Goal: Task Accomplishment & Management: Use online tool/utility

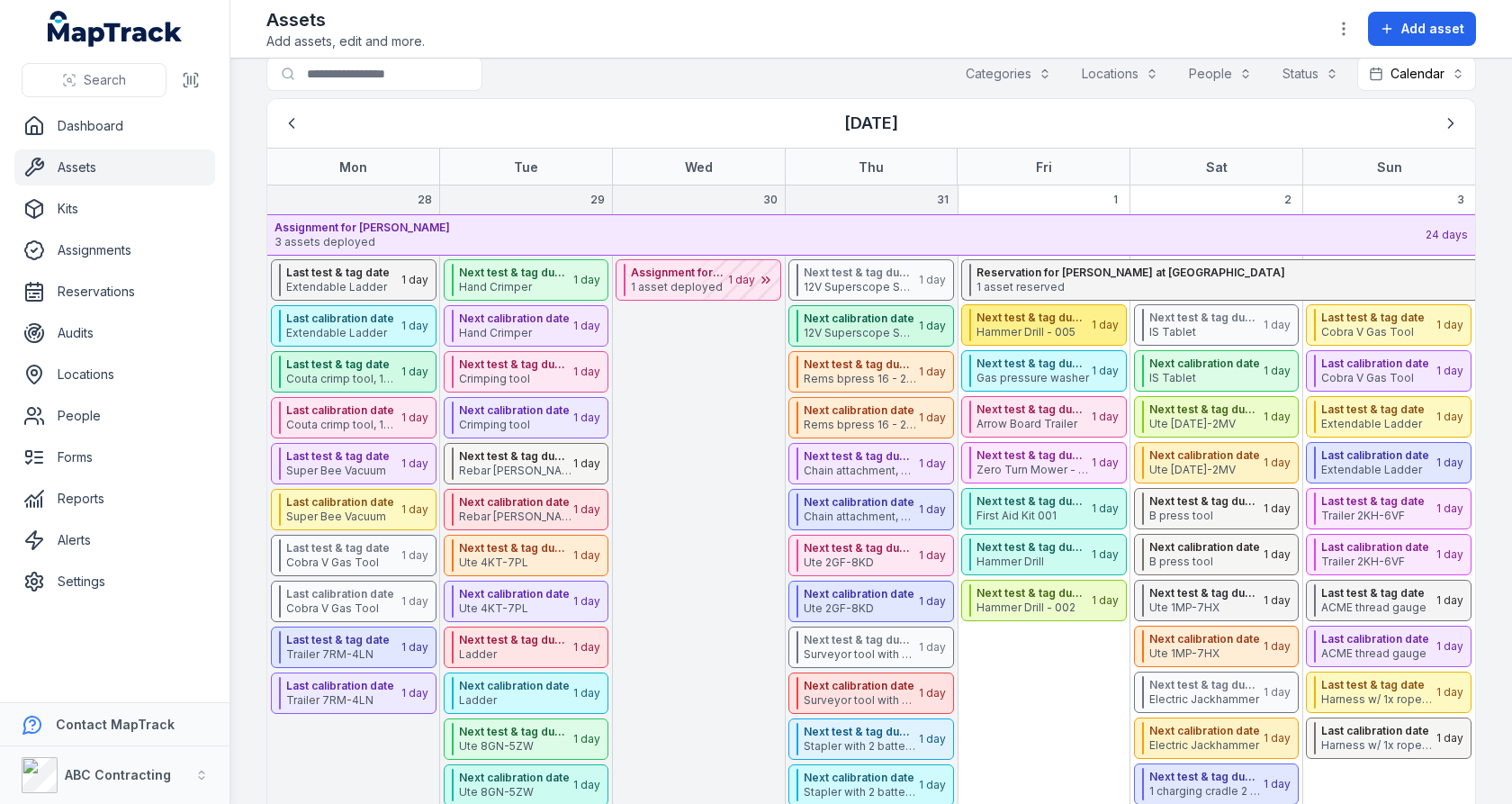
scroll to position [29, 0]
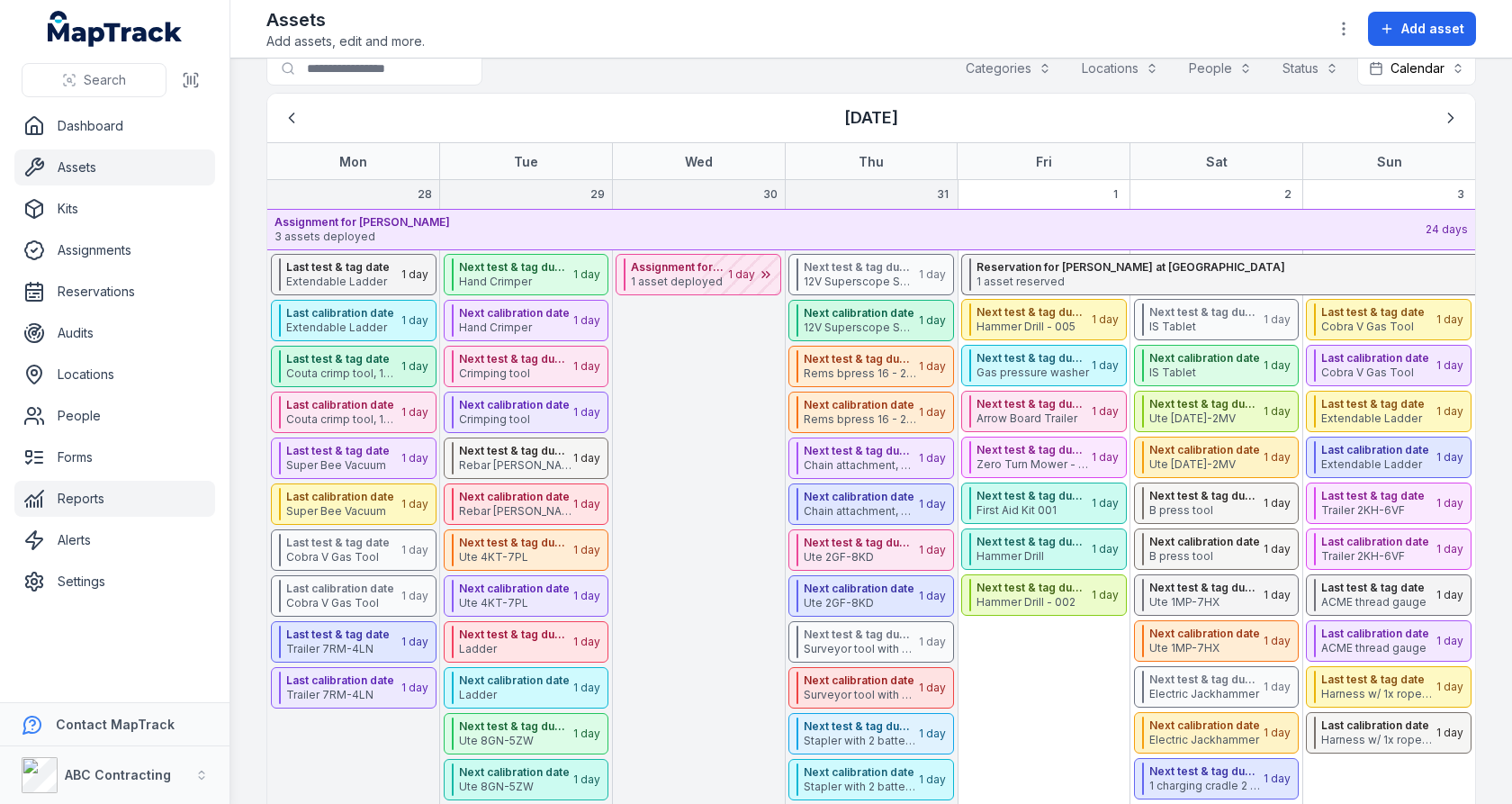
click at [79, 486] on link "Reports" at bounding box center [115, 499] width 200 height 36
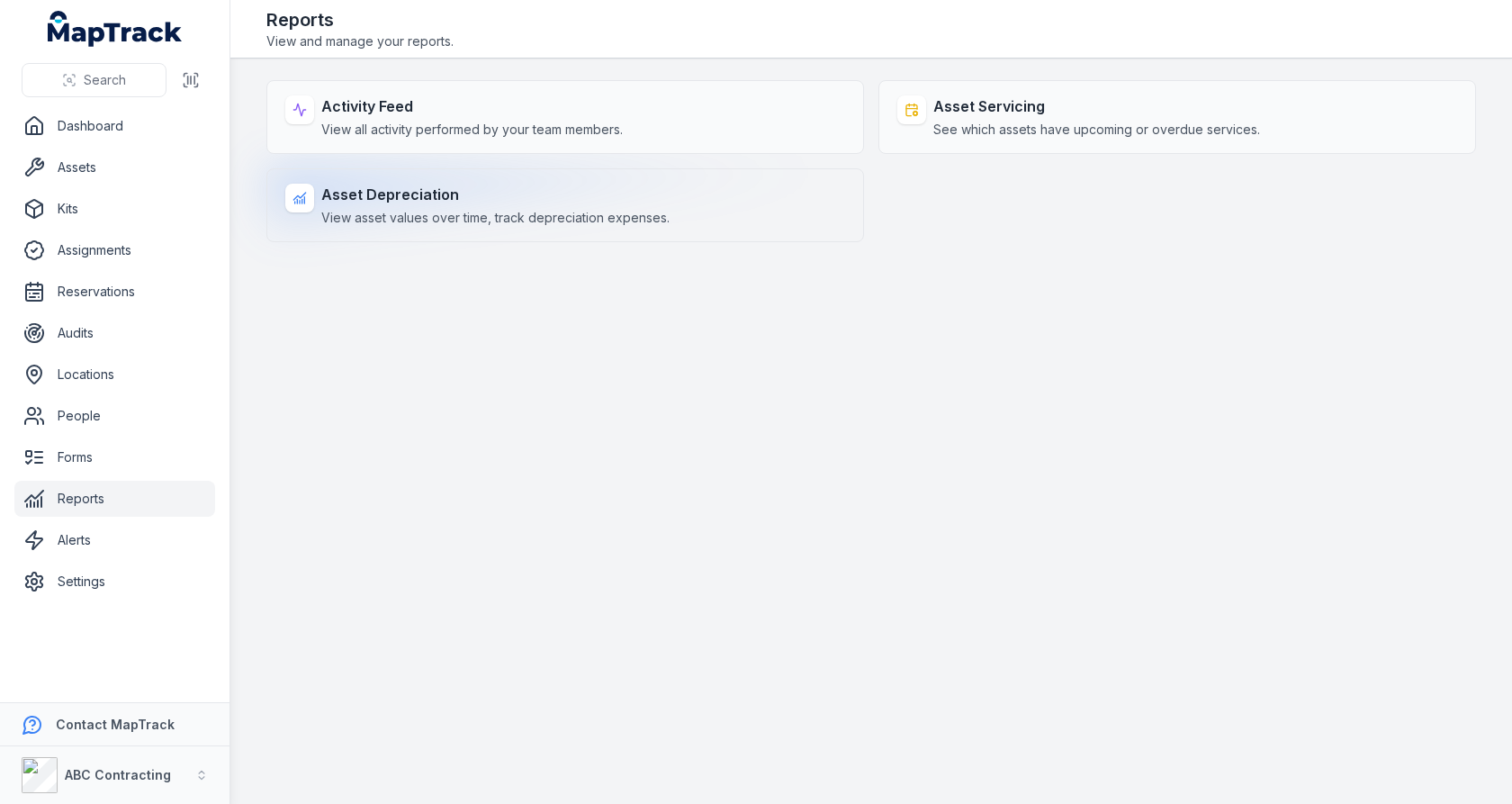
click at [515, 204] on div "Asset Depreciation View asset values over time, track depreciation expenses." at bounding box center [495, 205] width 349 height 43
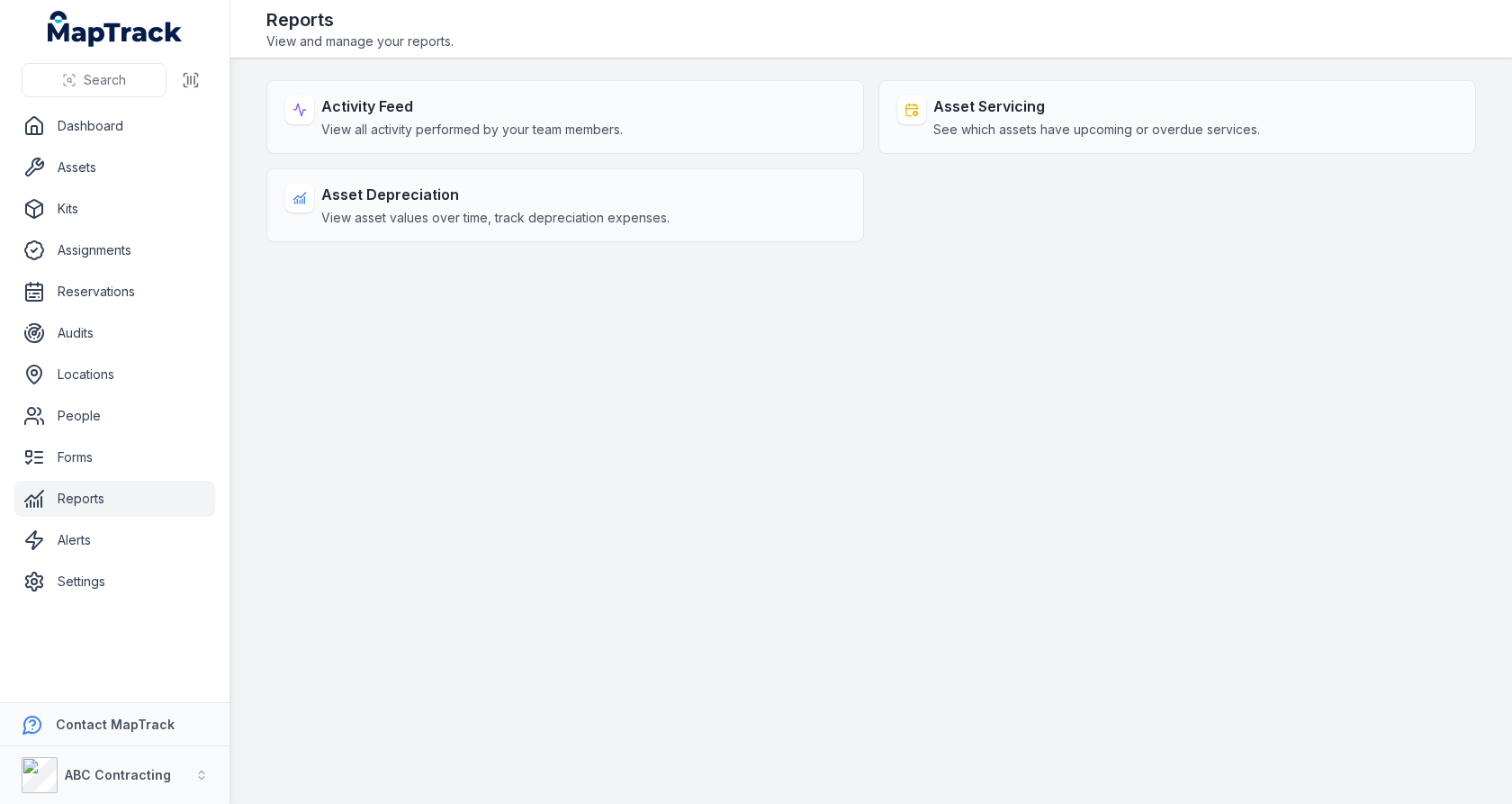
click at [788, 438] on main "Activity Feed View all activity performed by your team members. Asset Servicing…" at bounding box center [870, 431] width 1281 height 745
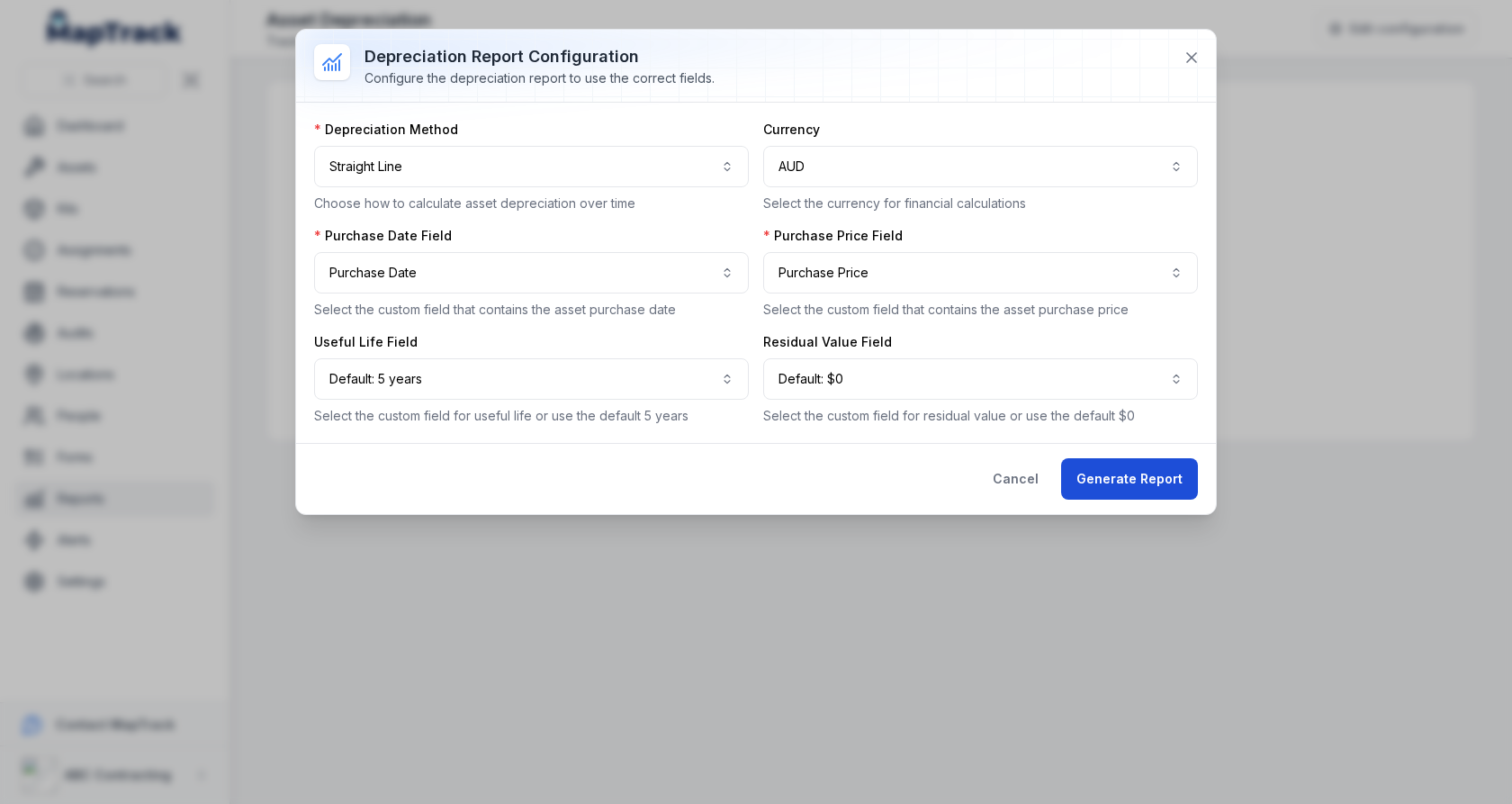
click at [1160, 482] on button "Generate Report" at bounding box center [1129, 479] width 136 height 41
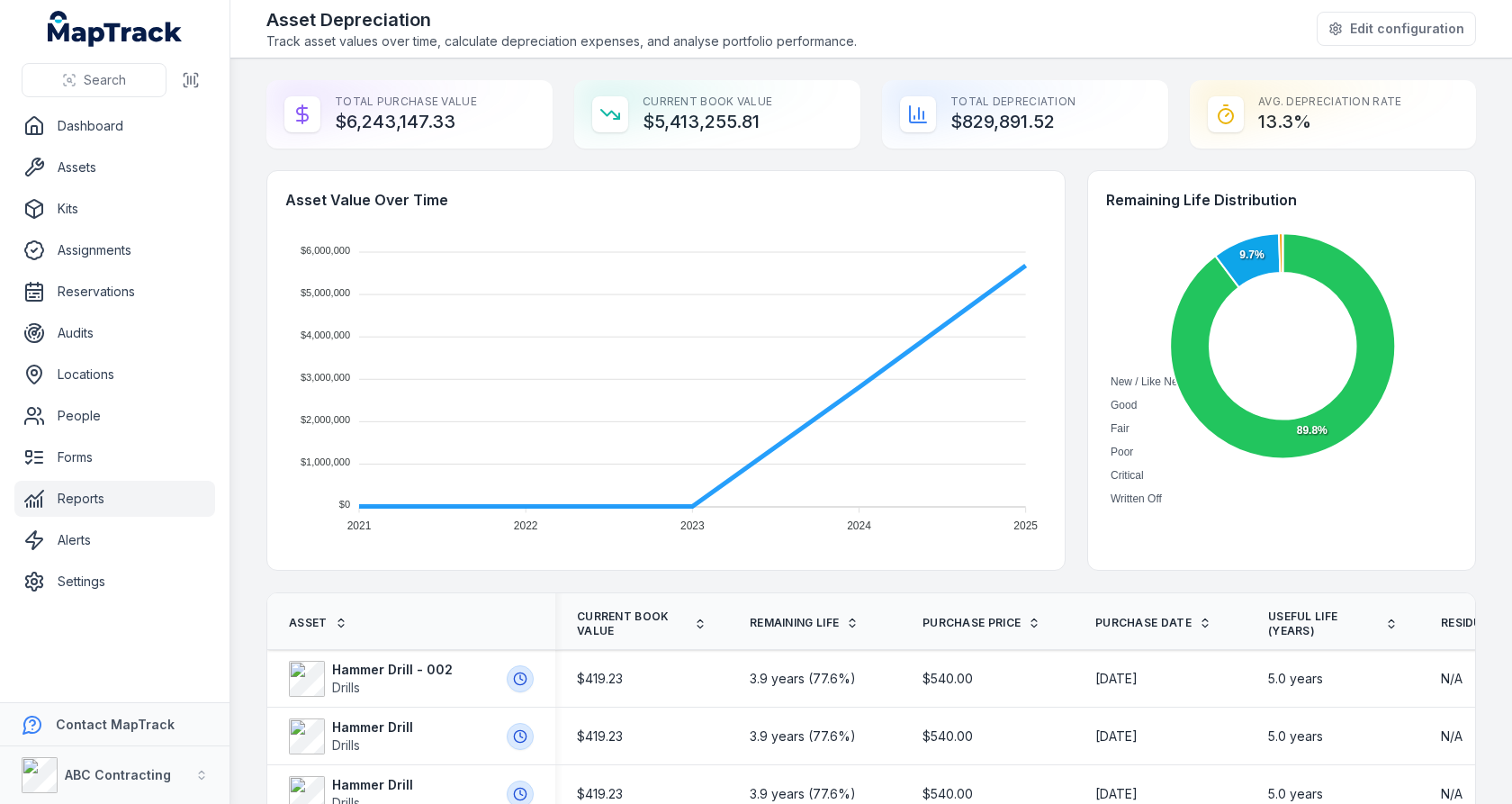
click at [1066, 313] on div "Asset Value Over Time $6,000,000 $6,000,000 $5,000,000 $5,000,000 $4,000,000 $4…" at bounding box center [871, 369] width 1210 height 400
click at [72, 501] on link "Reports" at bounding box center [115, 499] width 200 height 36
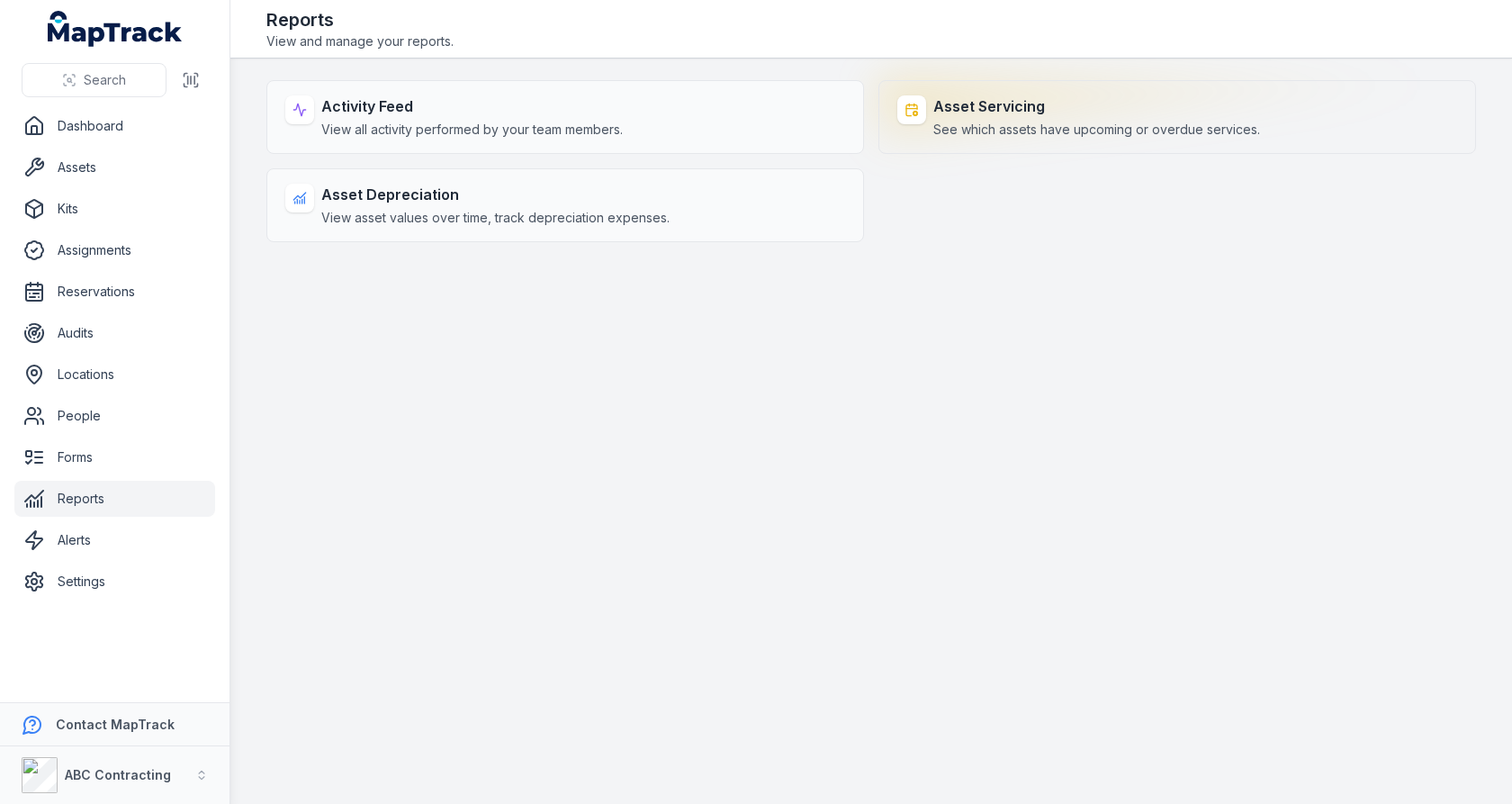
click at [961, 80] on div "Asset Servicing See which assets have upcoming or overdue services." at bounding box center [1176, 117] width 597 height 74
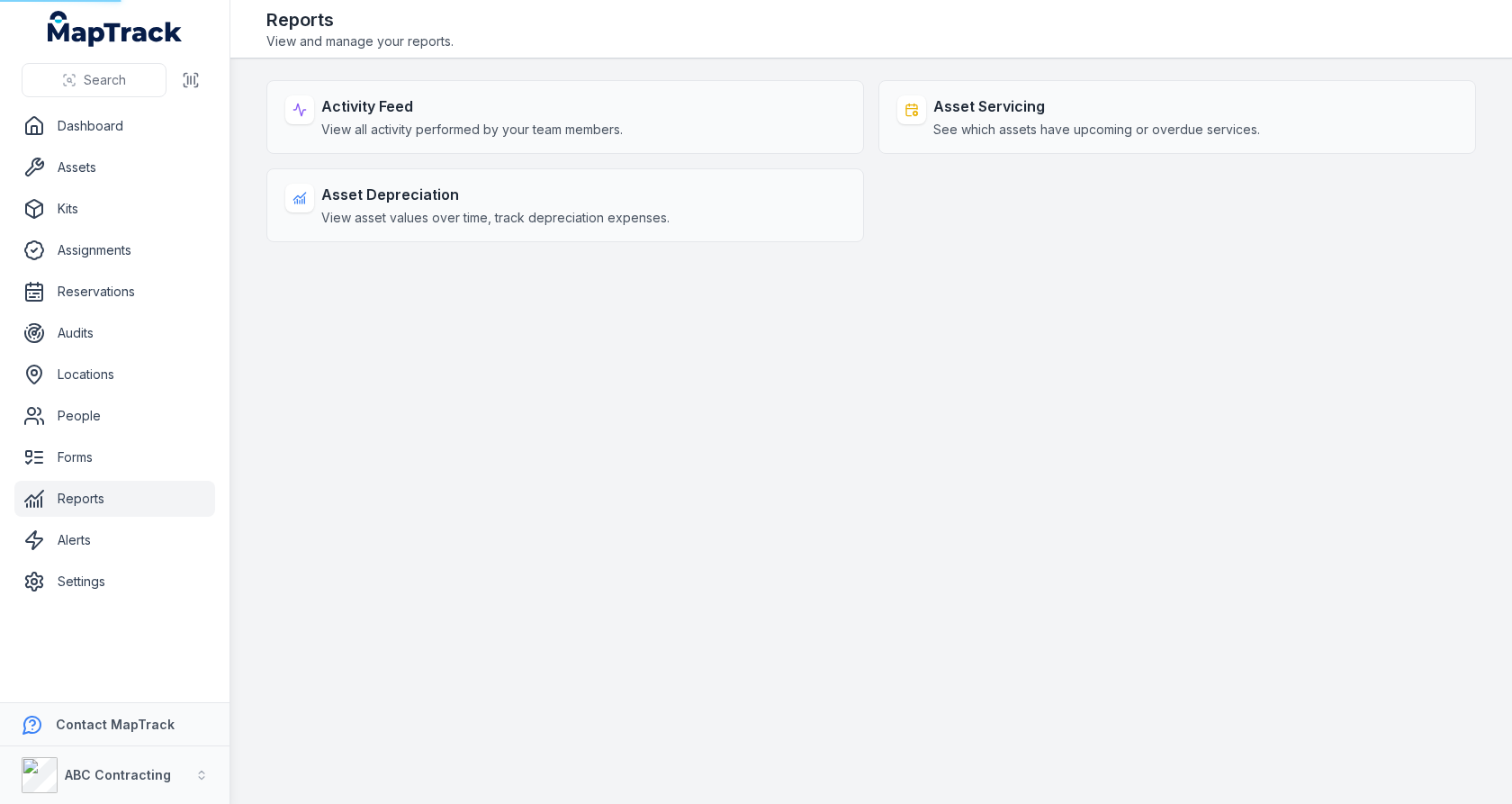
click at [961, 323] on main "Activity Feed View all activity performed by your team members. Asset Servicing…" at bounding box center [870, 431] width 1281 height 745
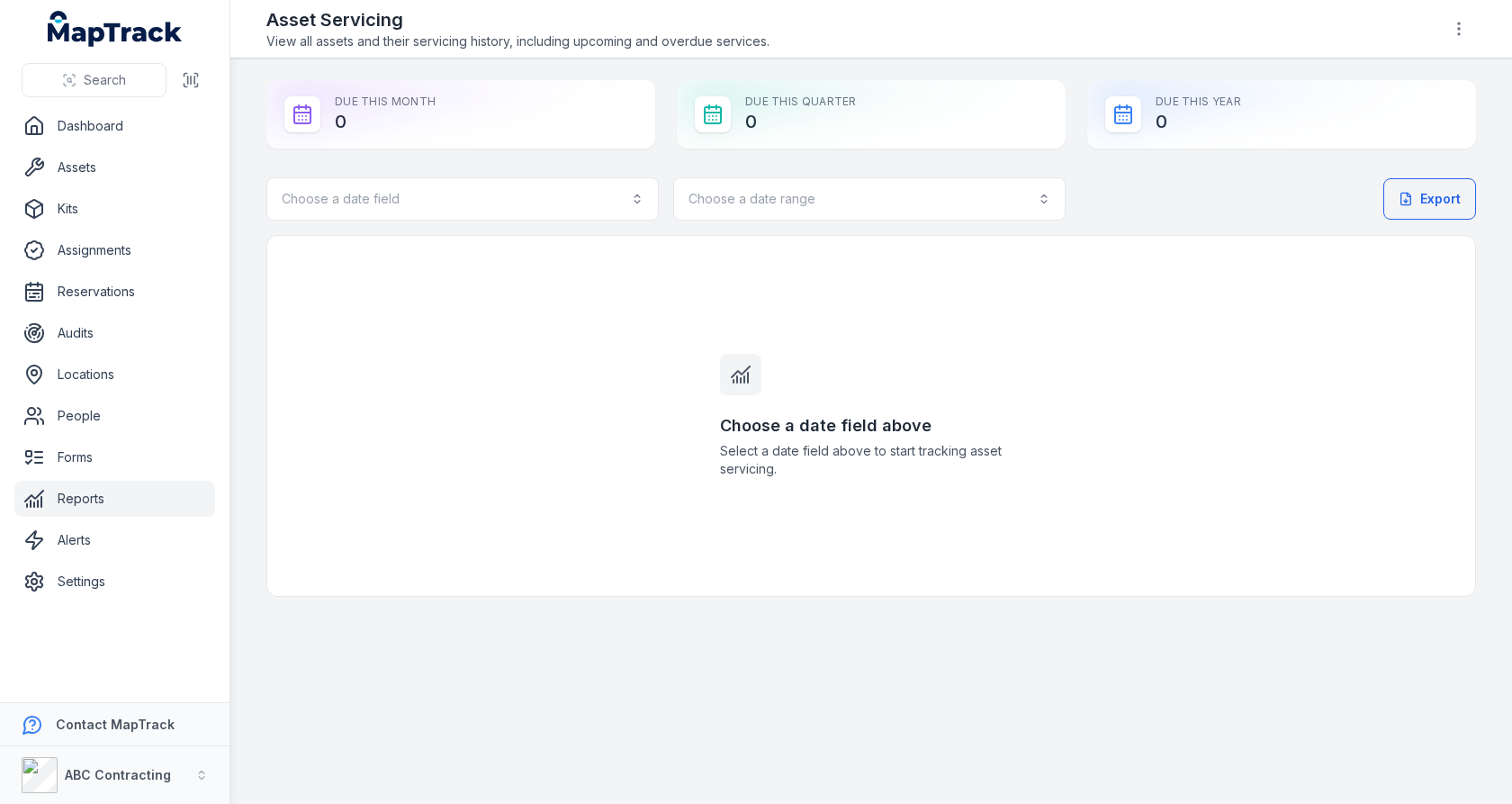
click at [512, 228] on div "Choose a date field Choose a date range Export Choose a date field above Select…" at bounding box center [871, 386] width 1210 height 420
click at [512, 208] on button "Choose a date field" at bounding box center [462, 199] width 392 height 43
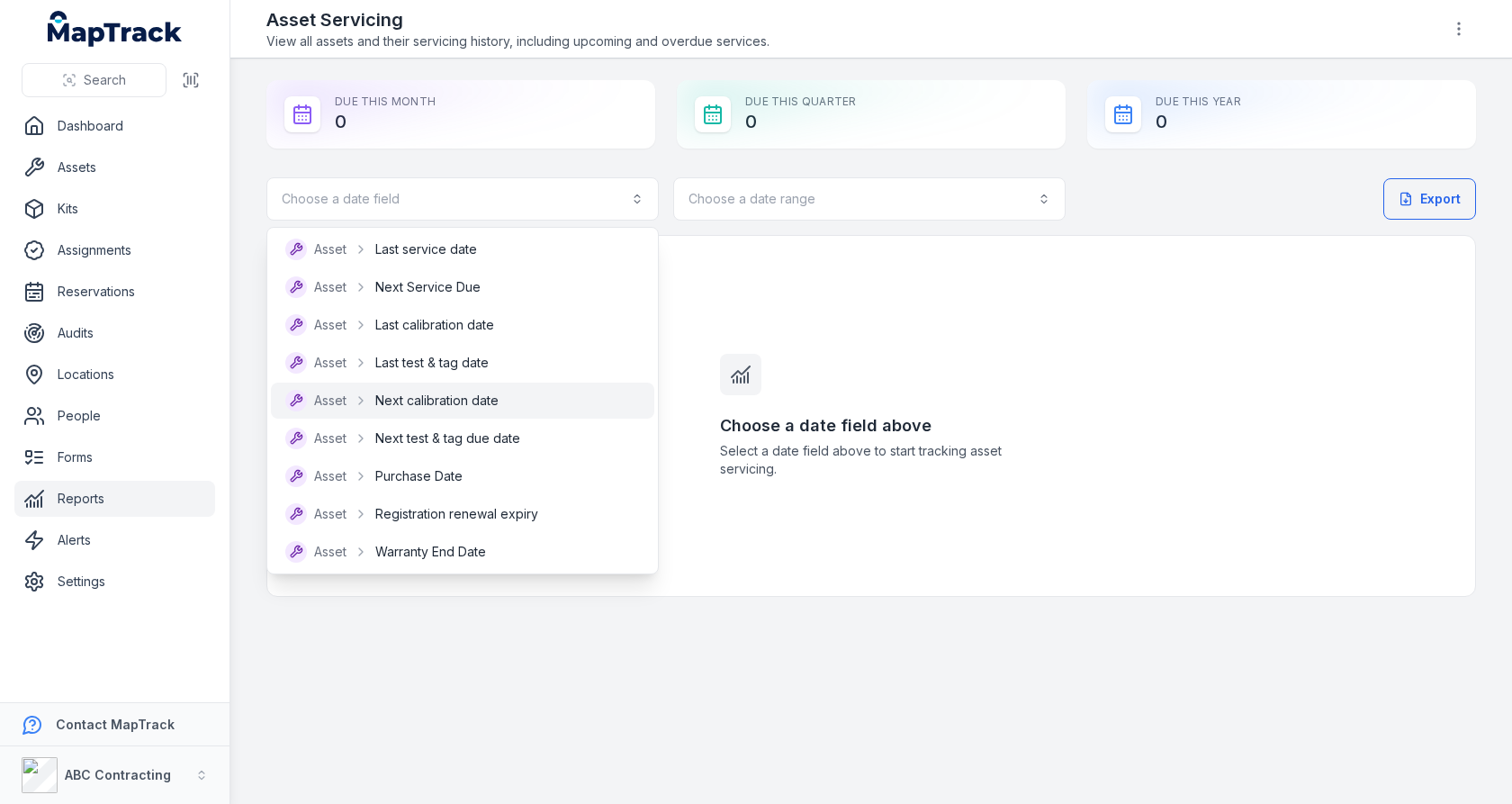
click at [505, 409] on div "Asset Next calibration date" at bounding box center [462, 401] width 355 height 22
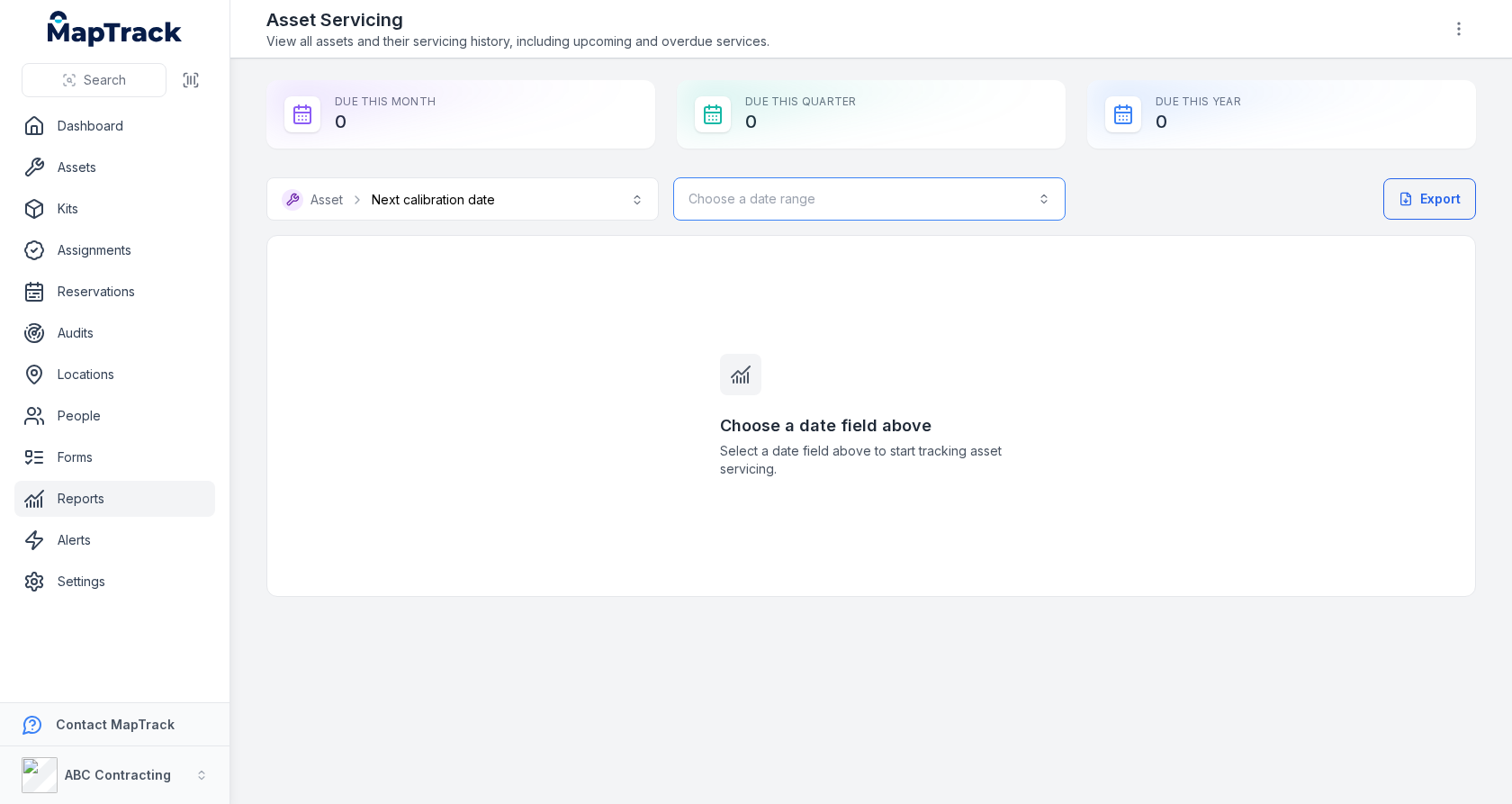
click at [791, 191] on button "Choose a date range" at bounding box center [869, 199] width 392 height 43
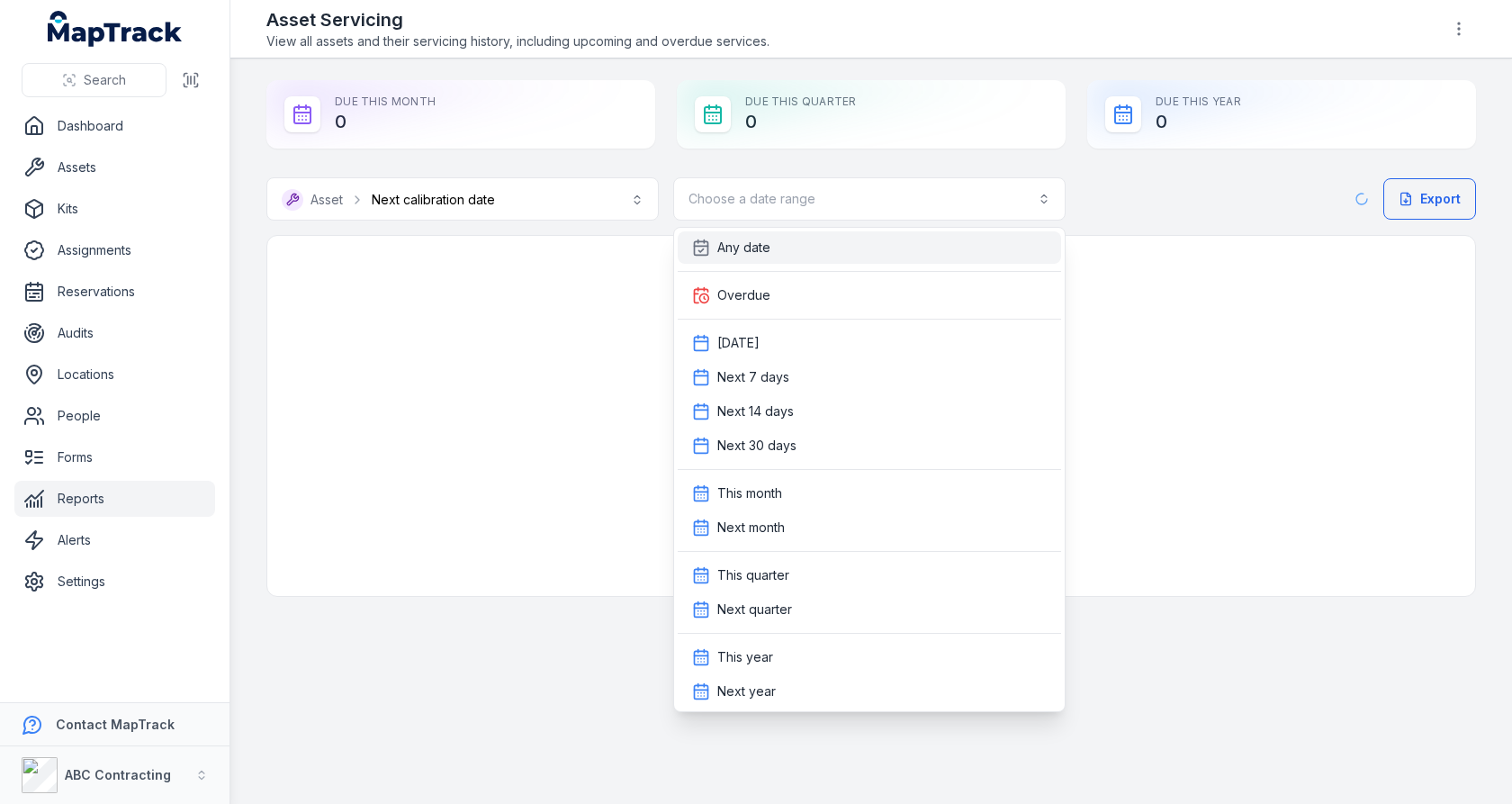
click at [787, 252] on div "Any date" at bounding box center [869, 247] width 355 height 18
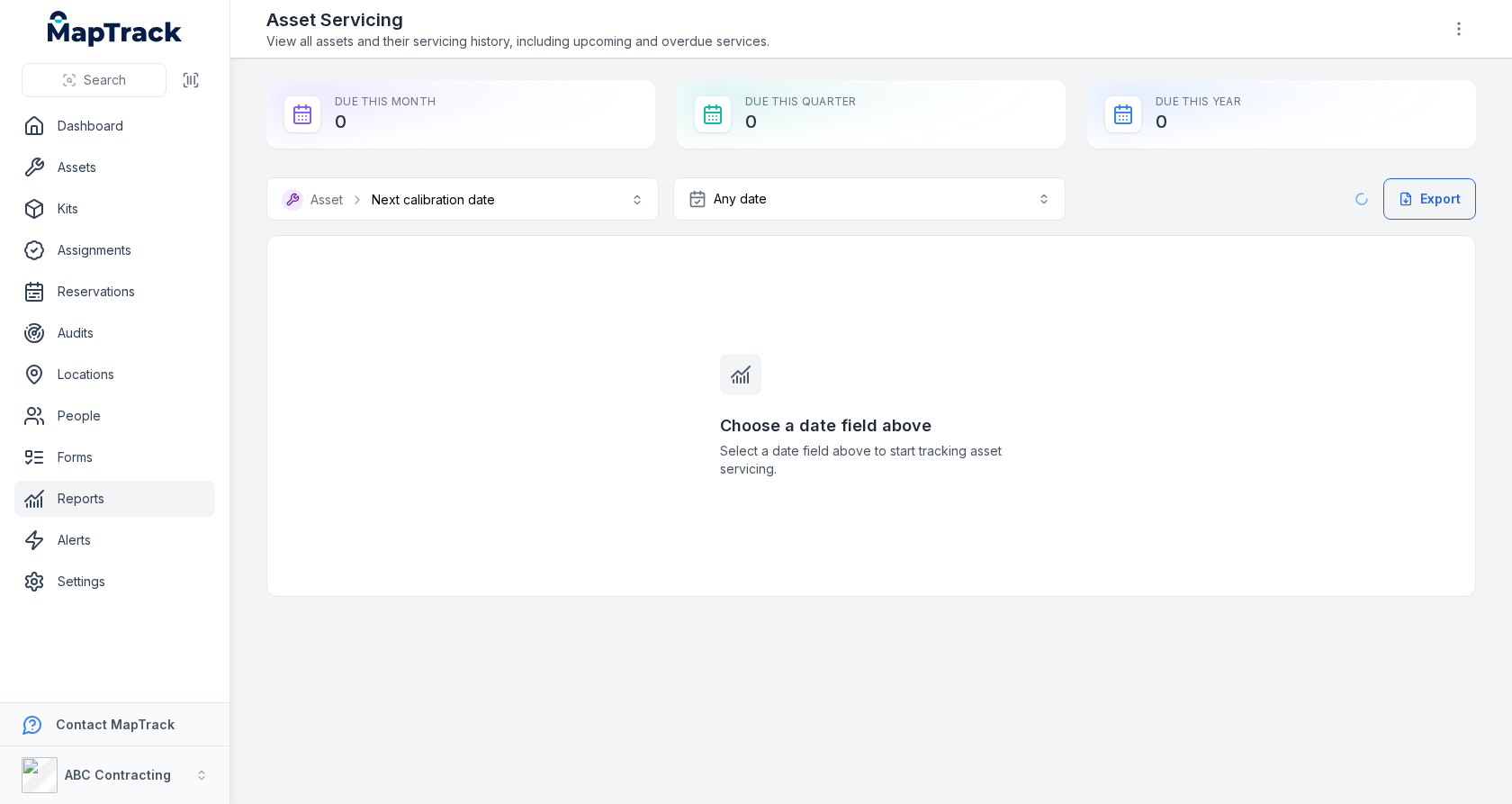
click at [703, 293] on div "Choose a date field above Select a date field above to start tracking asset ser…" at bounding box center [871, 416] width 346 height 360
